Goal: Task Accomplishment & Management: Complete application form

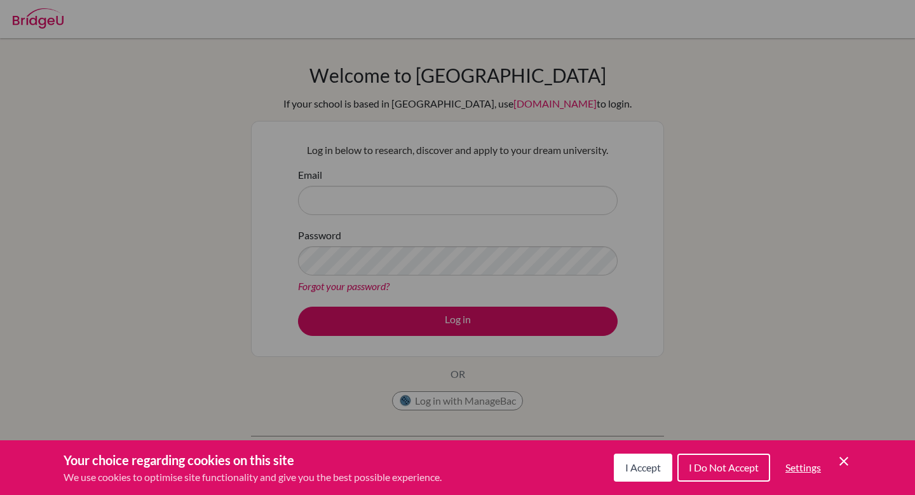
click at [648, 468] on span "I Accept" at bounding box center [643, 467] width 36 height 12
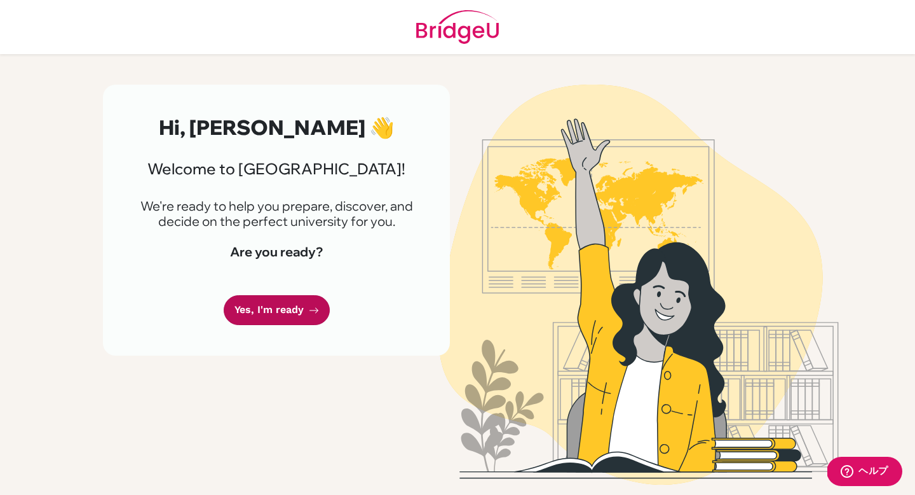
click at [277, 318] on link "Yes, I'm ready" at bounding box center [277, 310] width 106 height 30
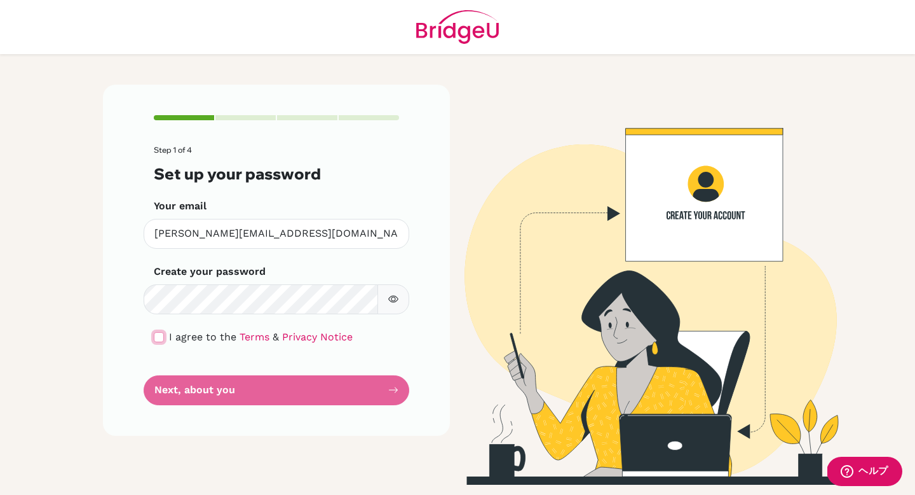
click at [163, 334] on input "checkbox" at bounding box center [159, 337] width 10 height 10
checkbox input "true"
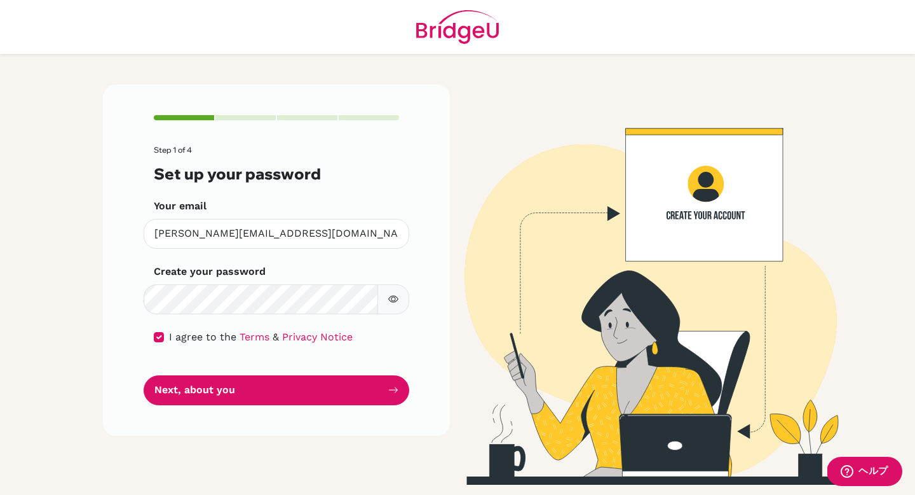
click at [398, 292] on button "button" at bounding box center [394, 299] width 32 height 30
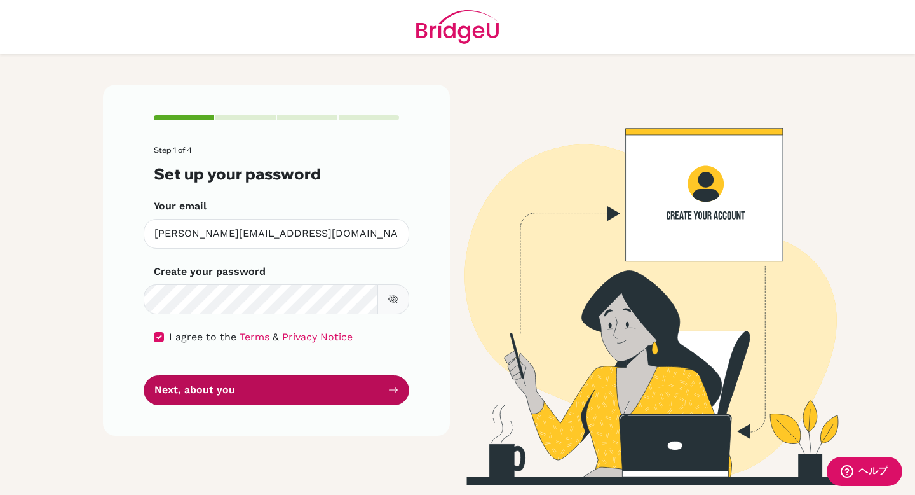
click at [342, 400] on button "Next, about you" at bounding box center [277, 390] width 266 height 30
